Goal: Task Accomplishment & Management: Manage account settings

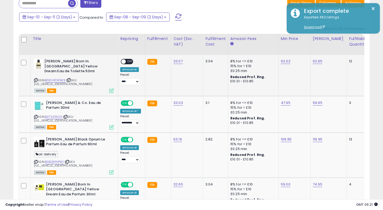
scroll to position [109, 206]
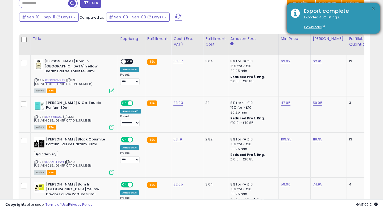
click at [372, 9] on button "×" at bounding box center [373, 8] width 4 height 7
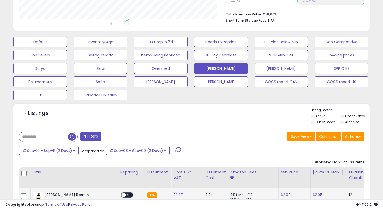
scroll to position [0, 0]
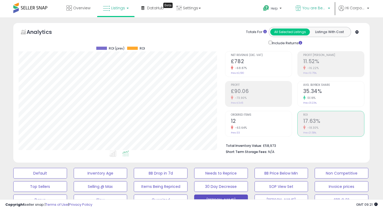
click at [310, 8] on span "You are Beautiful ([GEOGRAPHIC_DATA])" at bounding box center [315, 7] width 24 height 5
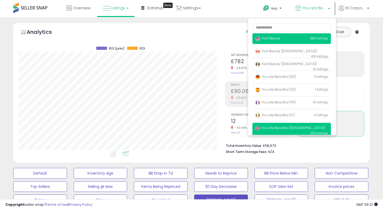
click at [272, 40] on span "Fast Beauty" at bounding box center [267, 38] width 25 height 5
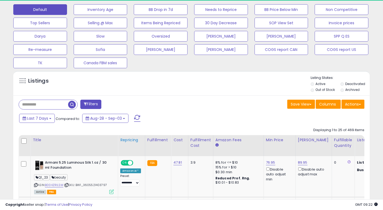
scroll to position [142, 0]
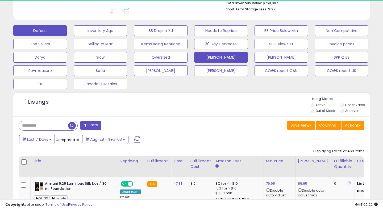
click at [218, 56] on button "[PERSON_NAME]" at bounding box center [221, 57] width 54 height 11
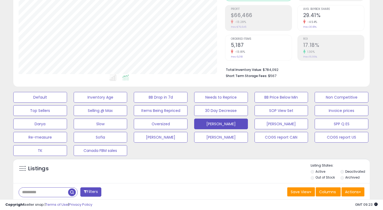
scroll to position [135, 0]
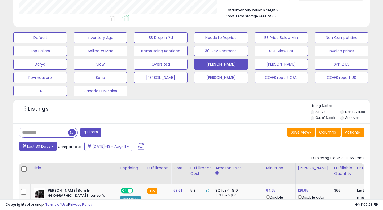
click at [31, 146] on span "Last 30 Days" at bounding box center [38, 145] width 23 height 5
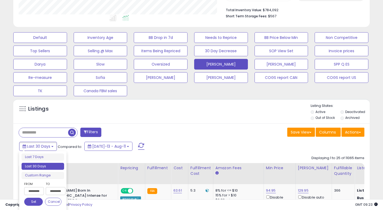
click at [28, 193] on input "**********" at bounding box center [34, 191] width 20 height 8
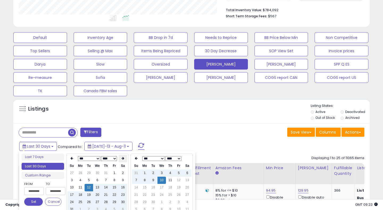
click at [120, 158] on th at bounding box center [123, 158] width 9 height 7
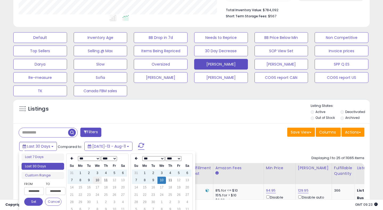
click at [95, 180] on td "10" at bounding box center [97, 179] width 9 height 7
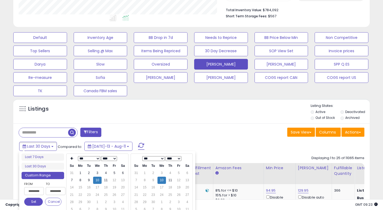
type input "**********"
click at [36, 201] on button "Set" at bounding box center [33, 201] width 19 height 8
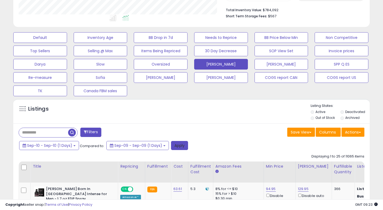
click at [177, 146] on button "Apply" at bounding box center [179, 145] width 17 height 9
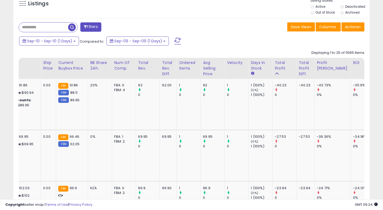
scroll to position [0, 0]
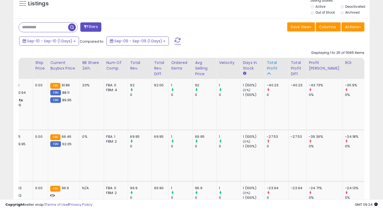
click at [267, 67] on div "Total Profit" at bounding box center [276, 65] width 19 height 11
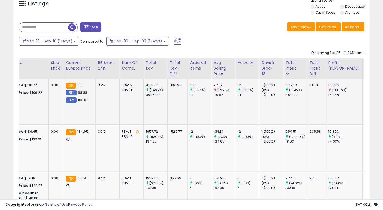
scroll to position [0, 353]
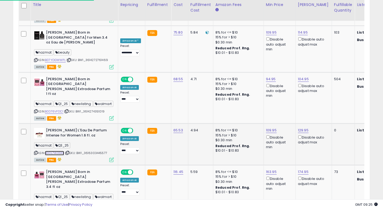
click at [54, 151] on link "B0DL7W39XL" at bounding box center [54, 153] width 19 height 5
